Goal: Information Seeking & Learning: Understand process/instructions

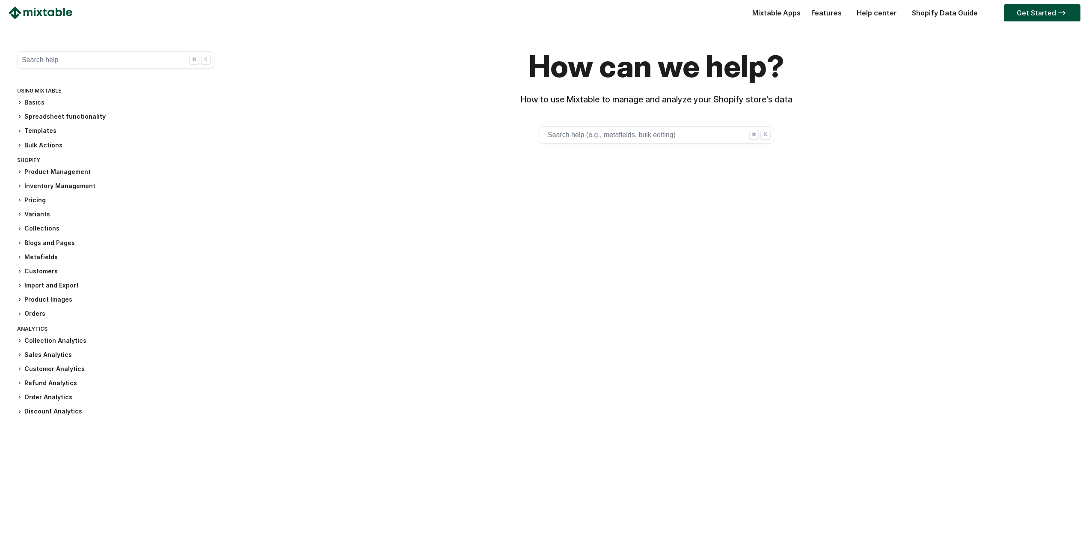
click at [597, 135] on button "Search help (e.g., metafields, bulk editing) ⌘ K" at bounding box center [656, 134] width 235 height 17
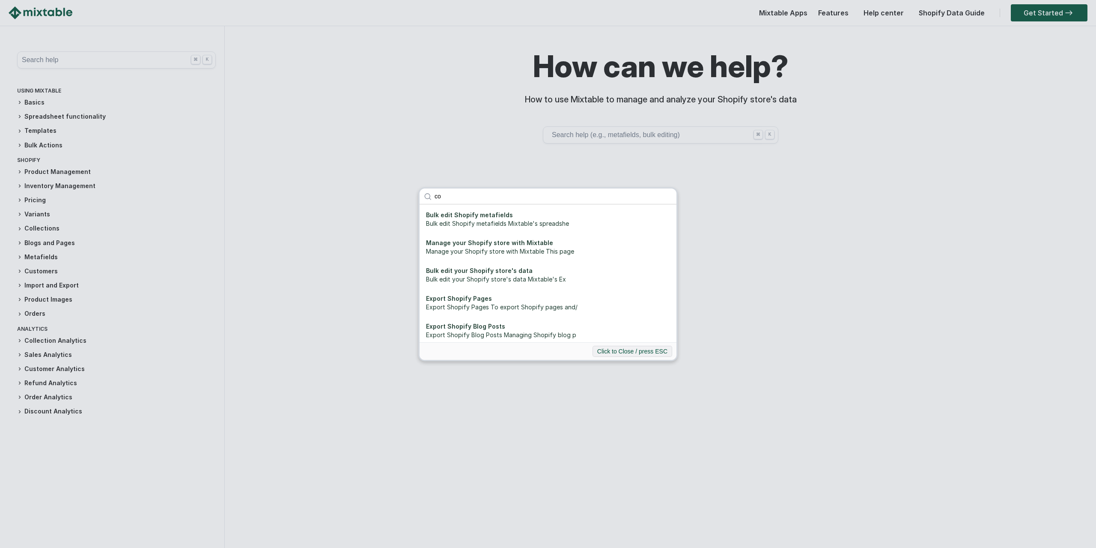
type input "c"
type input "p"
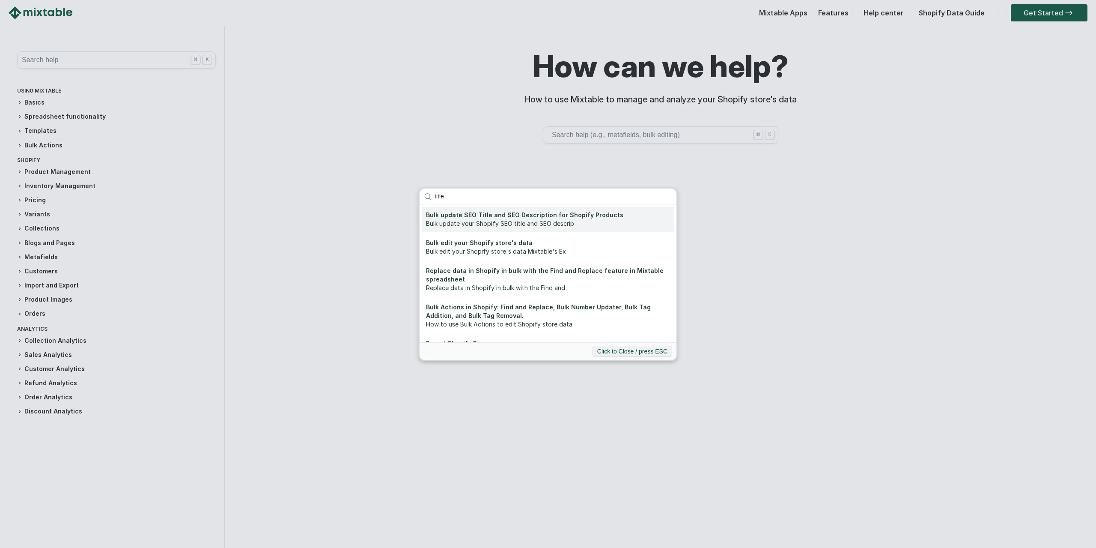
type input "title"
click at [522, 219] on div "Bulk update your Shopify SEO title and SEO descrip" at bounding box center [548, 223] width 244 height 9
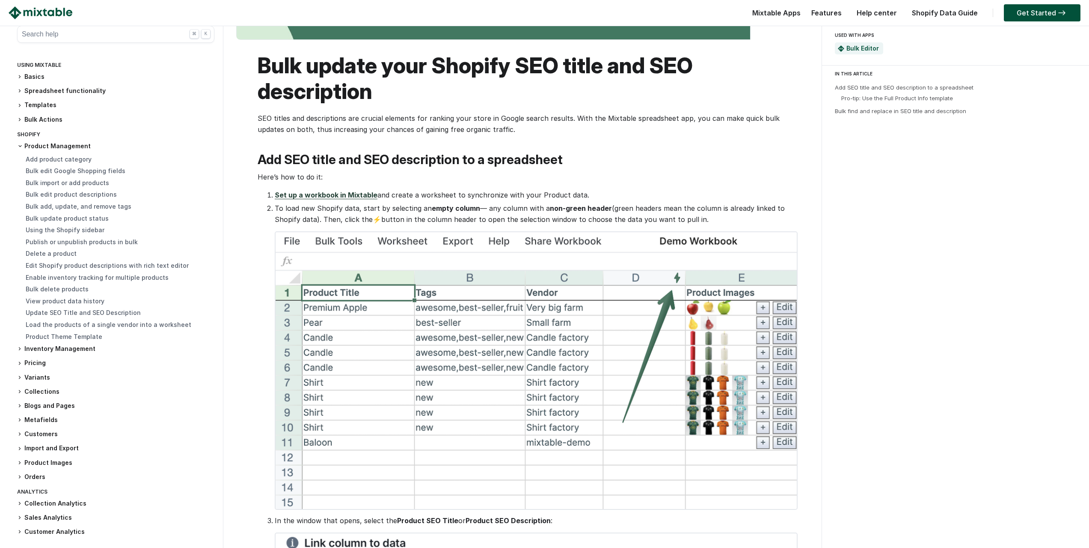
scroll to position [43, 0]
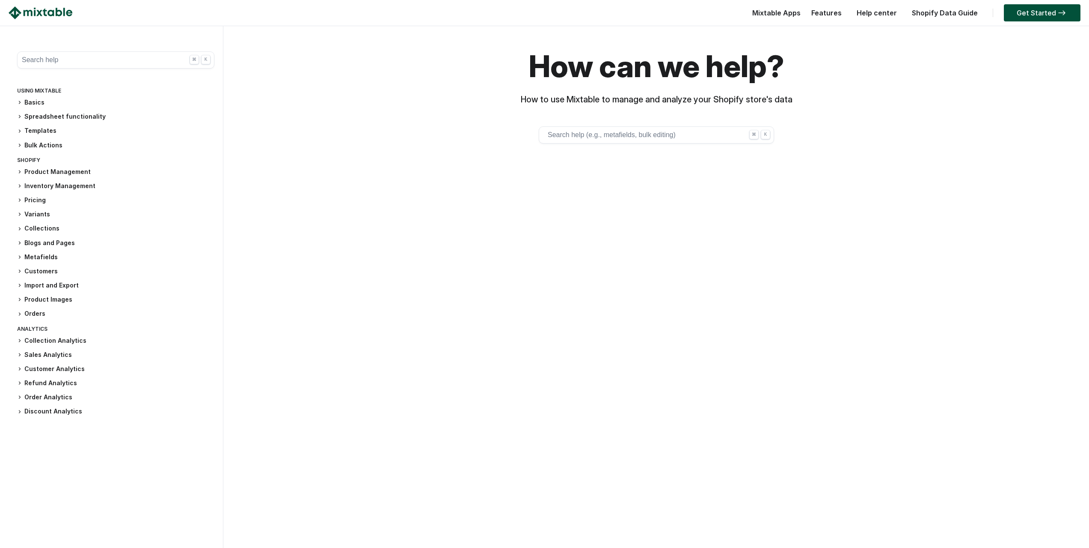
click at [574, 135] on button "Search help (e.g., metafields, bulk editing) ⌘ K" at bounding box center [656, 134] width 235 height 17
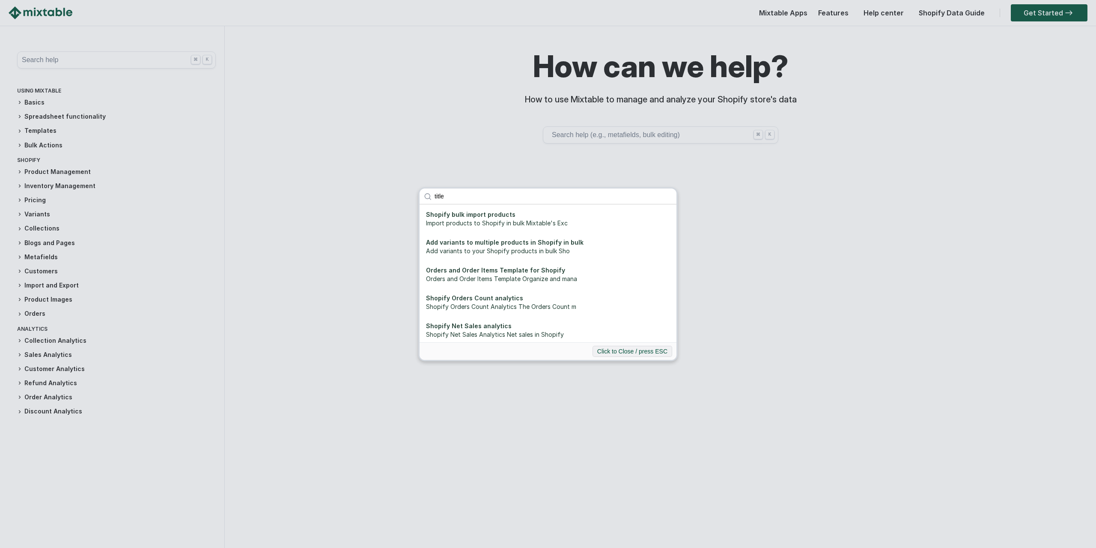
scroll to position [257, 0]
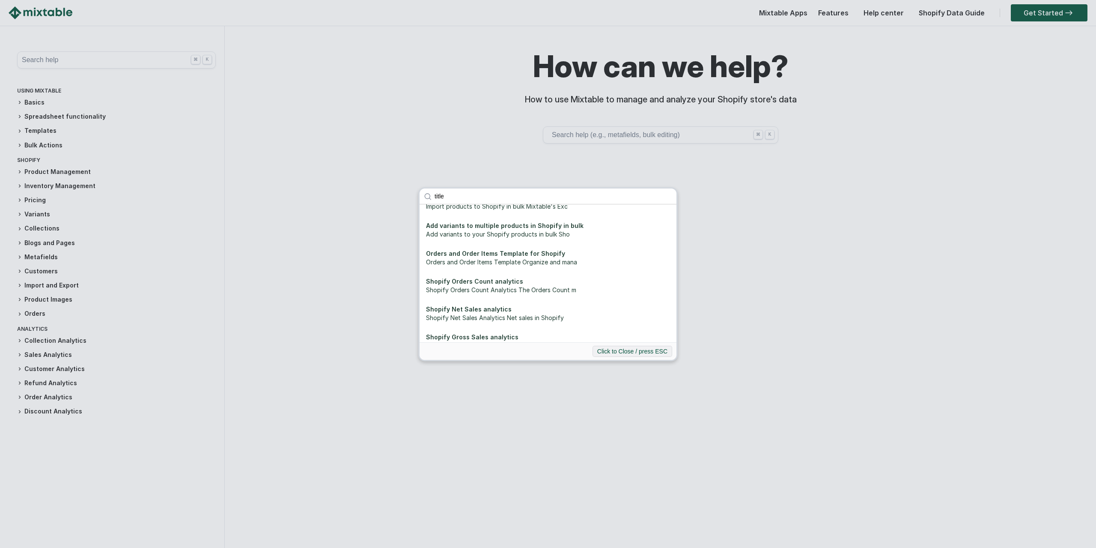
click at [464, 199] on input "title" at bounding box center [553, 195] width 246 height 15
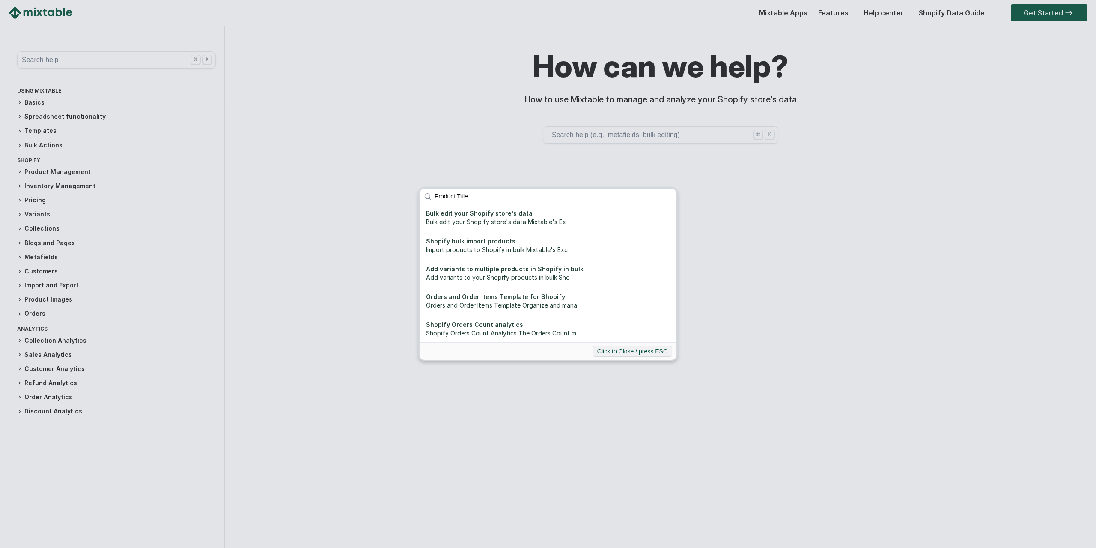
scroll to position [0, 0]
type input "Product Title"
click at [549, 215] on div "Bulk edit your Shopify store's data" at bounding box center [548, 215] width 244 height 9
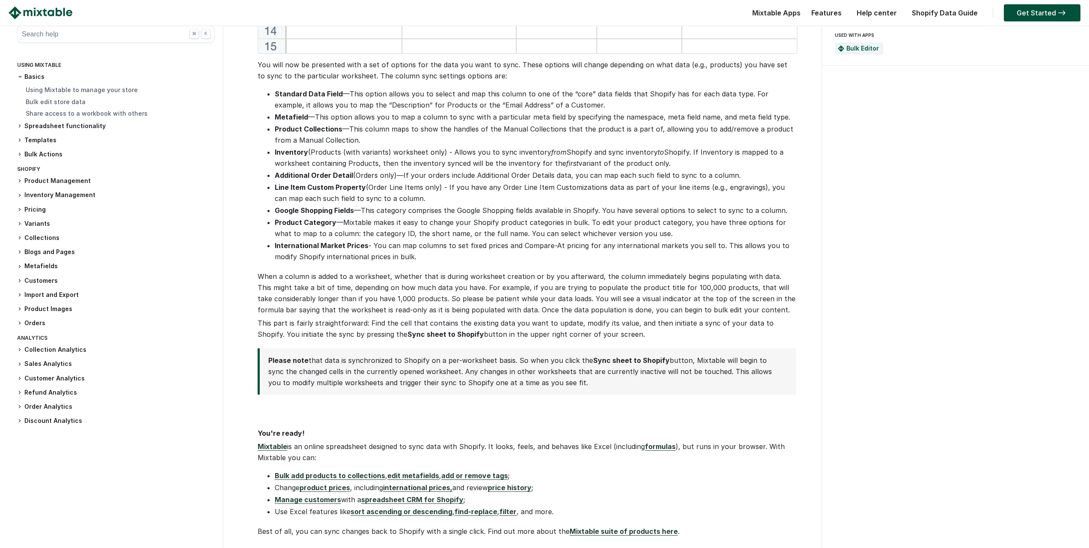
scroll to position [942, 0]
